Goal: Find specific page/section: Find specific page/section

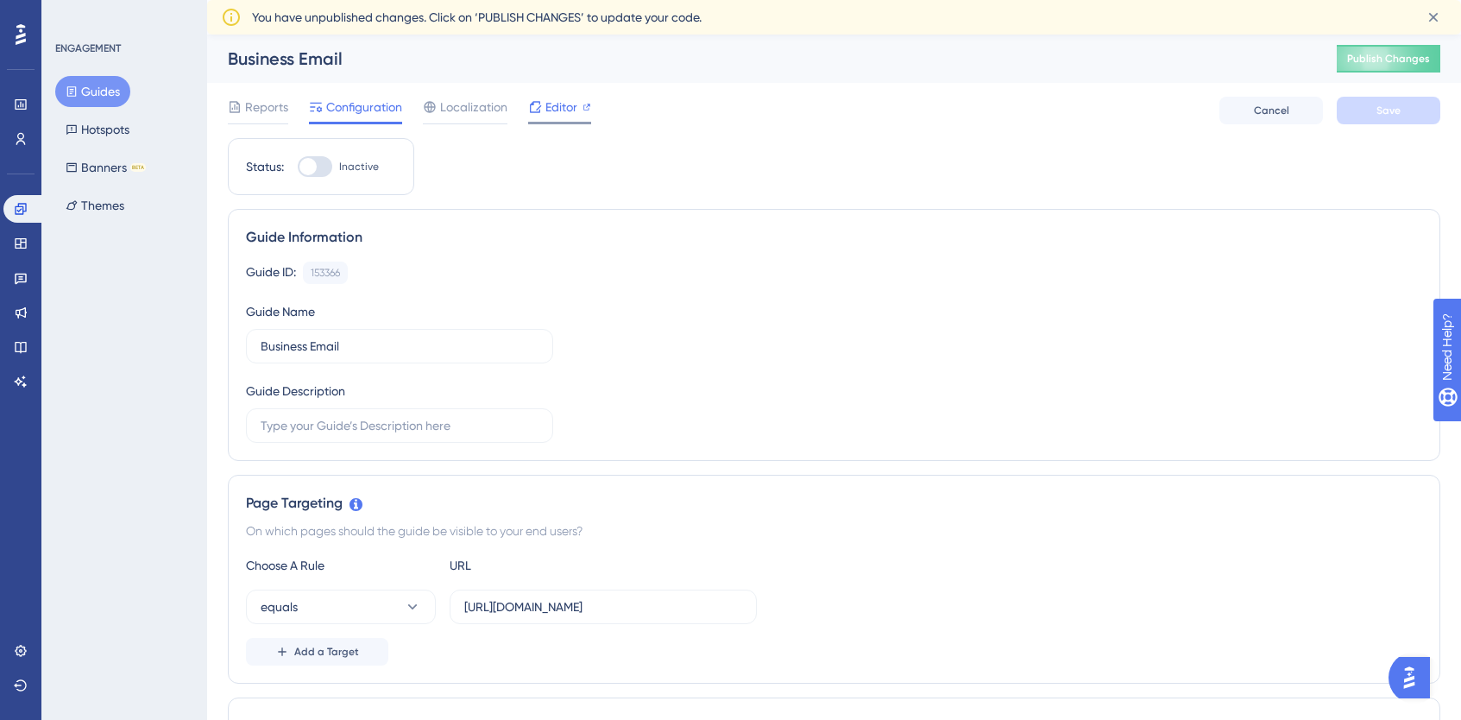
click at [577, 101] on div "Editor" at bounding box center [559, 107] width 63 height 21
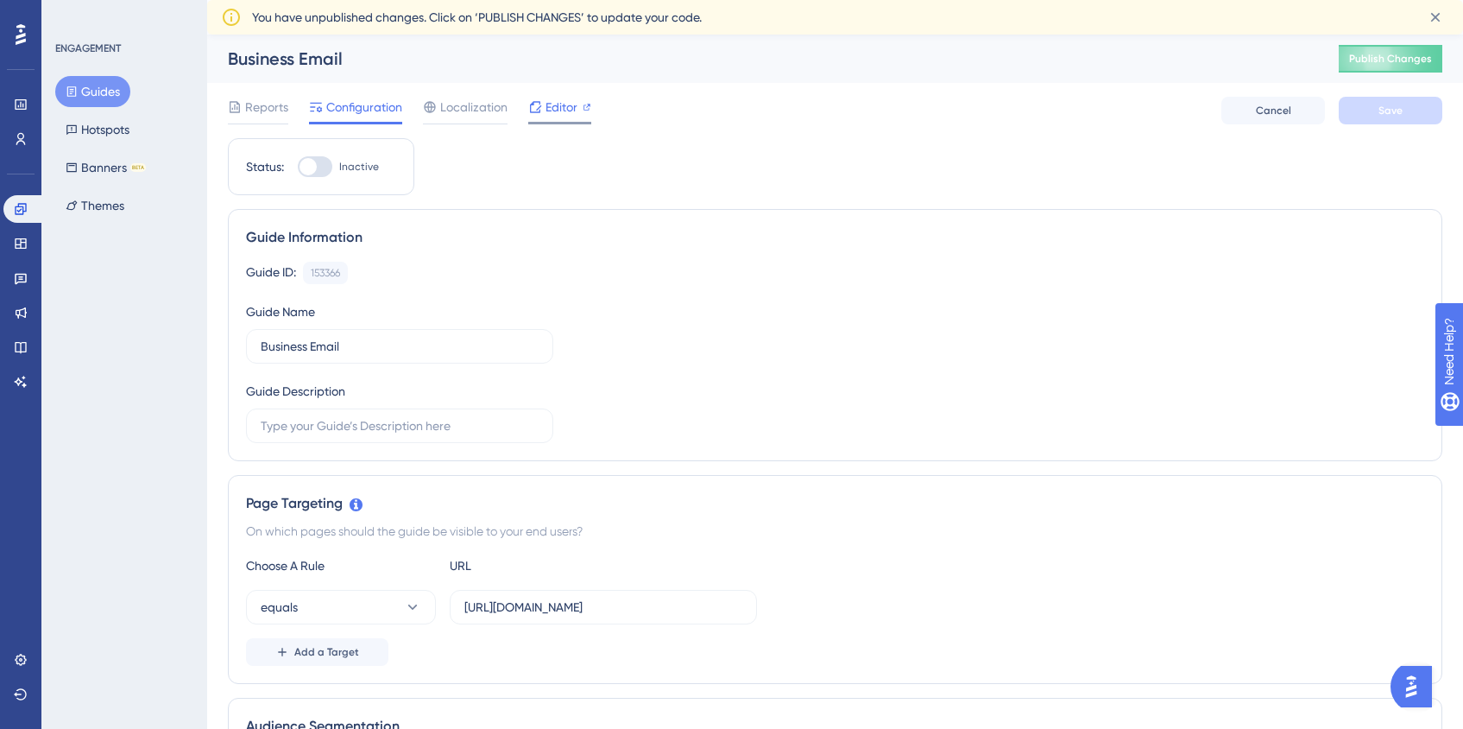
click at [551, 108] on span "Editor" at bounding box center [562, 107] width 32 height 21
